Goal: Task Accomplishment & Management: Use online tool/utility

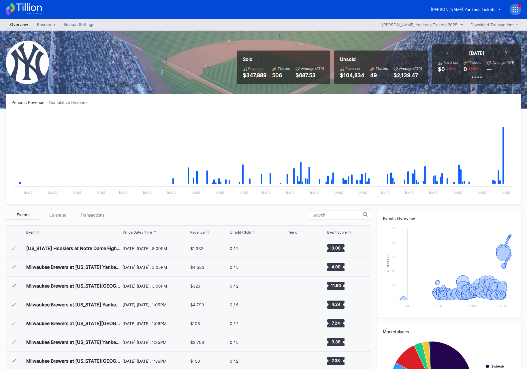
scroll to position [2924, 0]
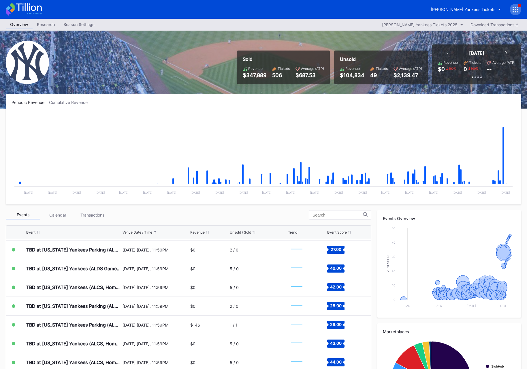
click at [465, 16] on div "[PERSON_NAME] Yankees Tickets" at bounding box center [263, 9] width 527 height 19
click at [469, 14] on button "[PERSON_NAME] Yankees Tickets" at bounding box center [466, 9] width 79 height 11
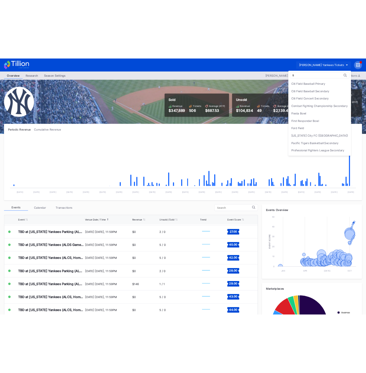
scroll to position [0, 0]
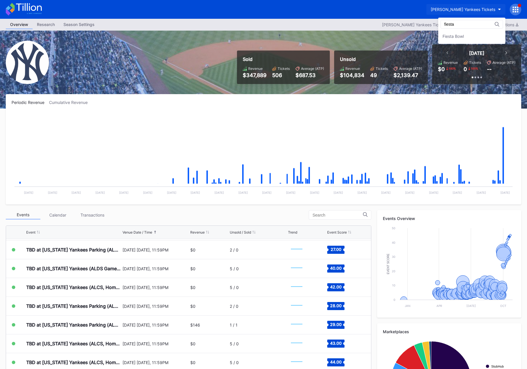
type input "fiesta"
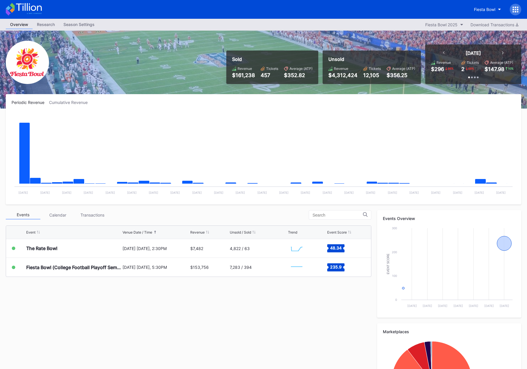
click at [514, 10] on icon at bounding box center [513, 9] width 1 height 1
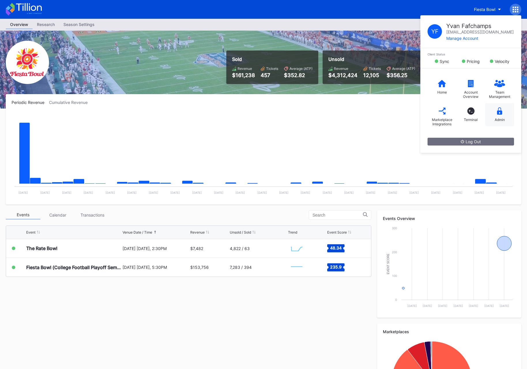
click at [500, 119] on div "Admin" at bounding box center [500, 119] width 10 height 4
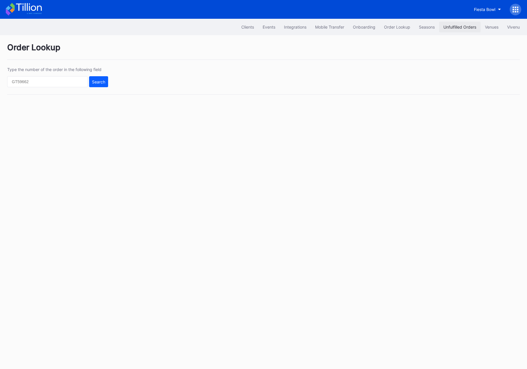
click at [448, 27] on div "Unfulfilled Orders" at bounding box center [460, 27] width 33 height 5
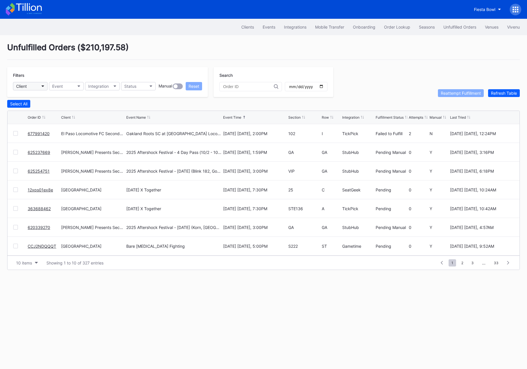
click at [32, 85] on button "Client" at bounding box center [30, 86] width 35 height 8
type input "fiesta"
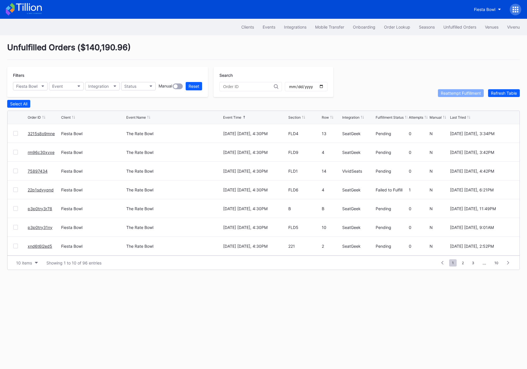
click at [175, 51] on div "Unfulfilled Orders ( $140,190.96 )" at bounding box center [263, 50] width 513 height 17
drag, startPoint x: 80, startPoint y: 48, endPoint x: 125, endPoint y: 49, distance: 45.0
click at [125, 49] on div "Unfulfilled Orders ( $140,190.96 )" at bounding box center [263, 50] width 513 height 17
copy div "$140,190.96"
click at [361, 54] on div "Unfulfilled Orders ( $140,190.96 )" at bounding box center [263, 50] width 513 height 17
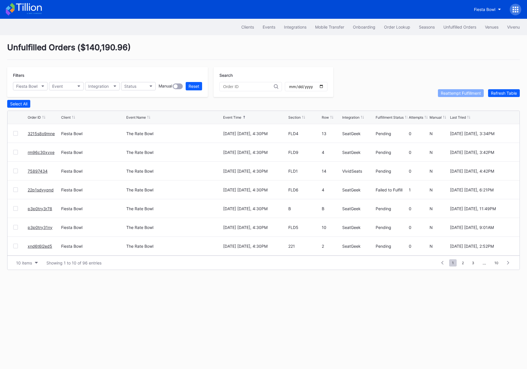
click at [240, 54] on div "Unfulfilled Orders ( $140,190.96 )" at bounding box center [263, 50] width 513 height 17
click at [344, 65] on div "Unfulfilled Orders ( $140,190.96 ) Filters Fiesta Bowl Event Integration Status…" at bounding box center [263, 156] width 527 height 242
click at [42, 87] on icon "button" at bounding box center [43, 86] width 3 height 2
click at [188, 85] on button "Reset" at bounding box center [194, 86] width 16 height 8
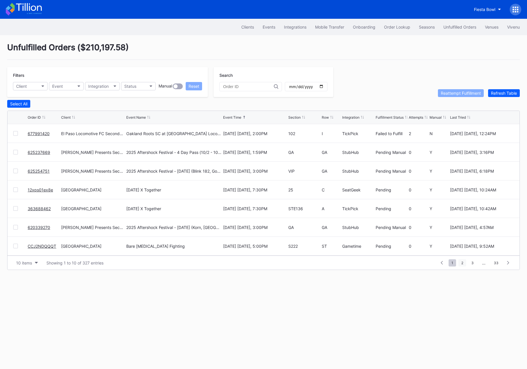
click at [462, 263] on span "2" at bounding box center [463, 262] width 8 height 7
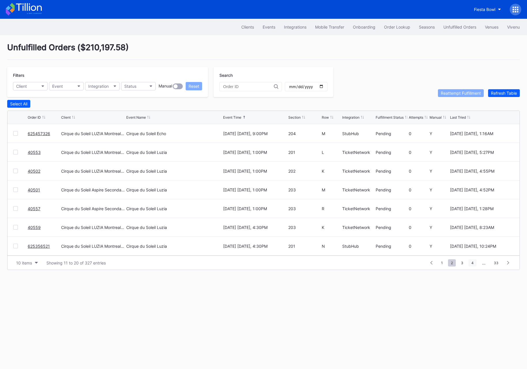
click at [471, 262] on span "4" at bounding box center [473, 262] width 8 height 7
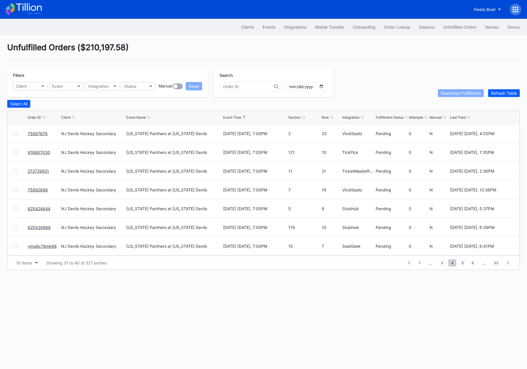
click at [464, 262] on span "5" at bounding box center [463, 262] width 8 height 7
click at [463, 263] on span "6" at bounding box center [463, 262] width 8 height 7
click at [282, 30] on button "Integrations" at bounding box center [295, 27] width 31 height 11
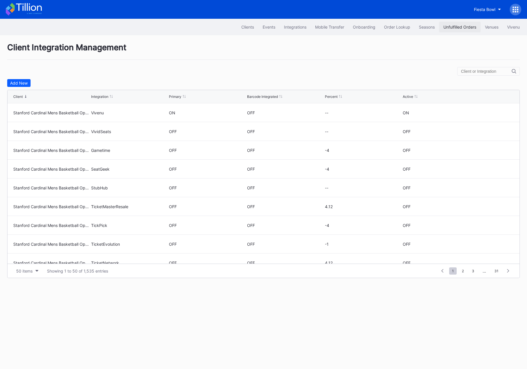
click at [462, 27] on div "Unfulfilled Orders" at bounding box center [460, 27] width 33 height 5
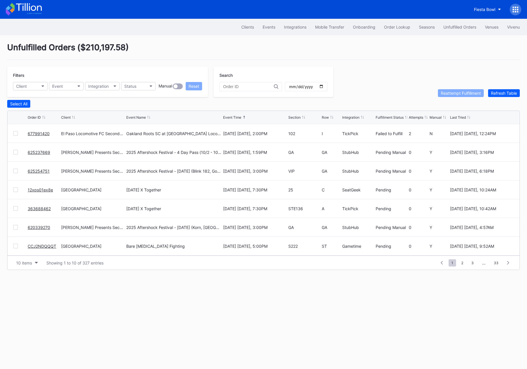
click at [386, 53] on div "Unfulfilled Orders ( $210,197.58 )" at bounding box center [263, 50] width 513 height 17
click at [336, 61] on div "Unfulfilled Orders ( $210,197.58 ) Filters Client Event Integration Status Manu…" at bounding box center [263, 156] width 527 height 242
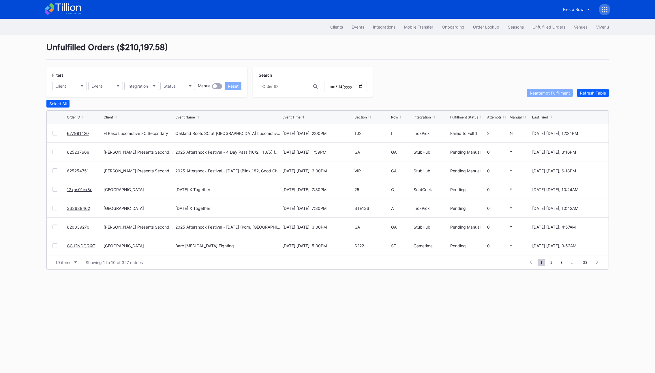
click at [234, 55] on div "Unfulfilled Orders ( $210,197.58 )" at bounding box center [327, 50] width 563 height 17
